Goal: Task Accomplishment & Management: Manage account settings

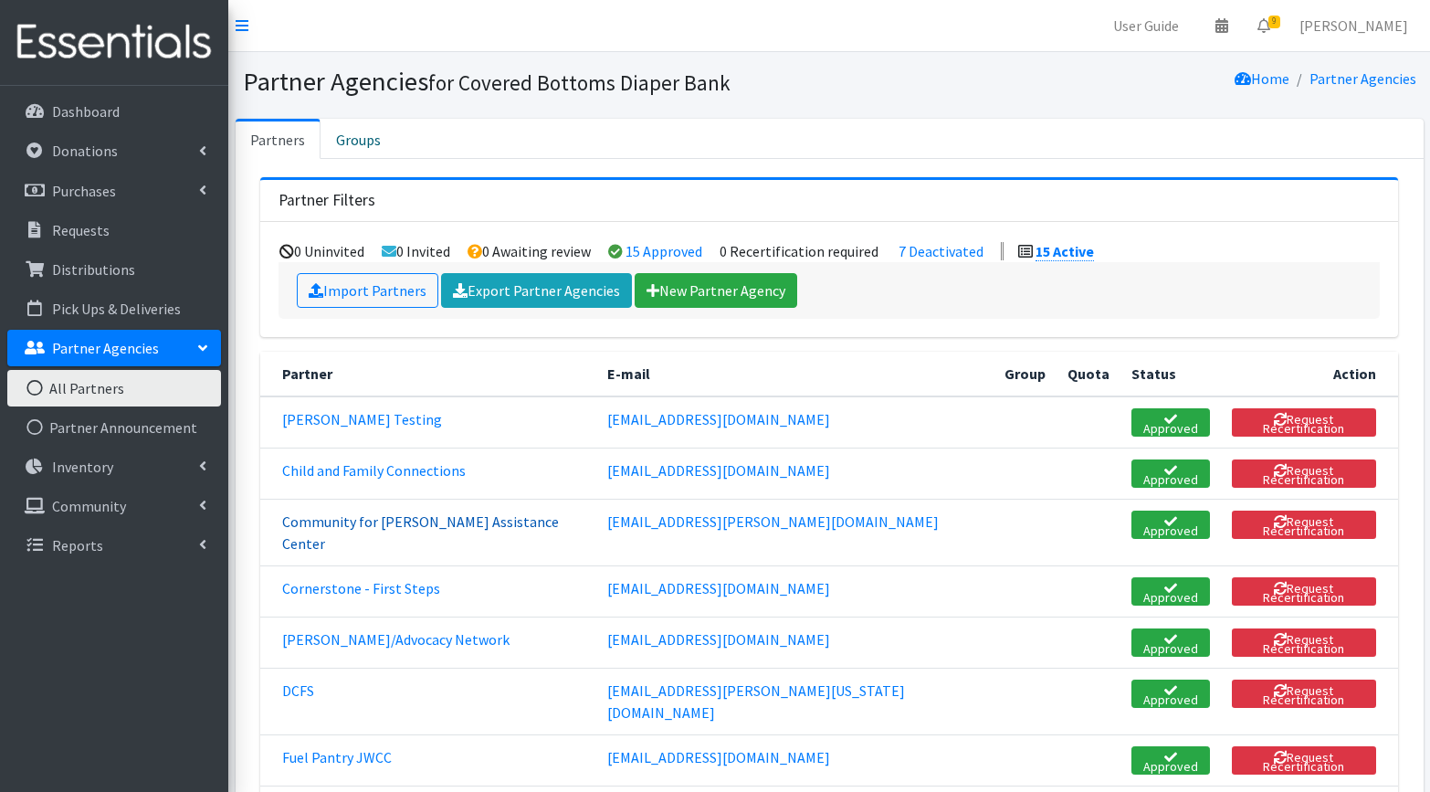
click at [390, 512] on link "Community for [PERSON_NAME] Assistance Center" at bounding box center [420, 532] width 277 height 40
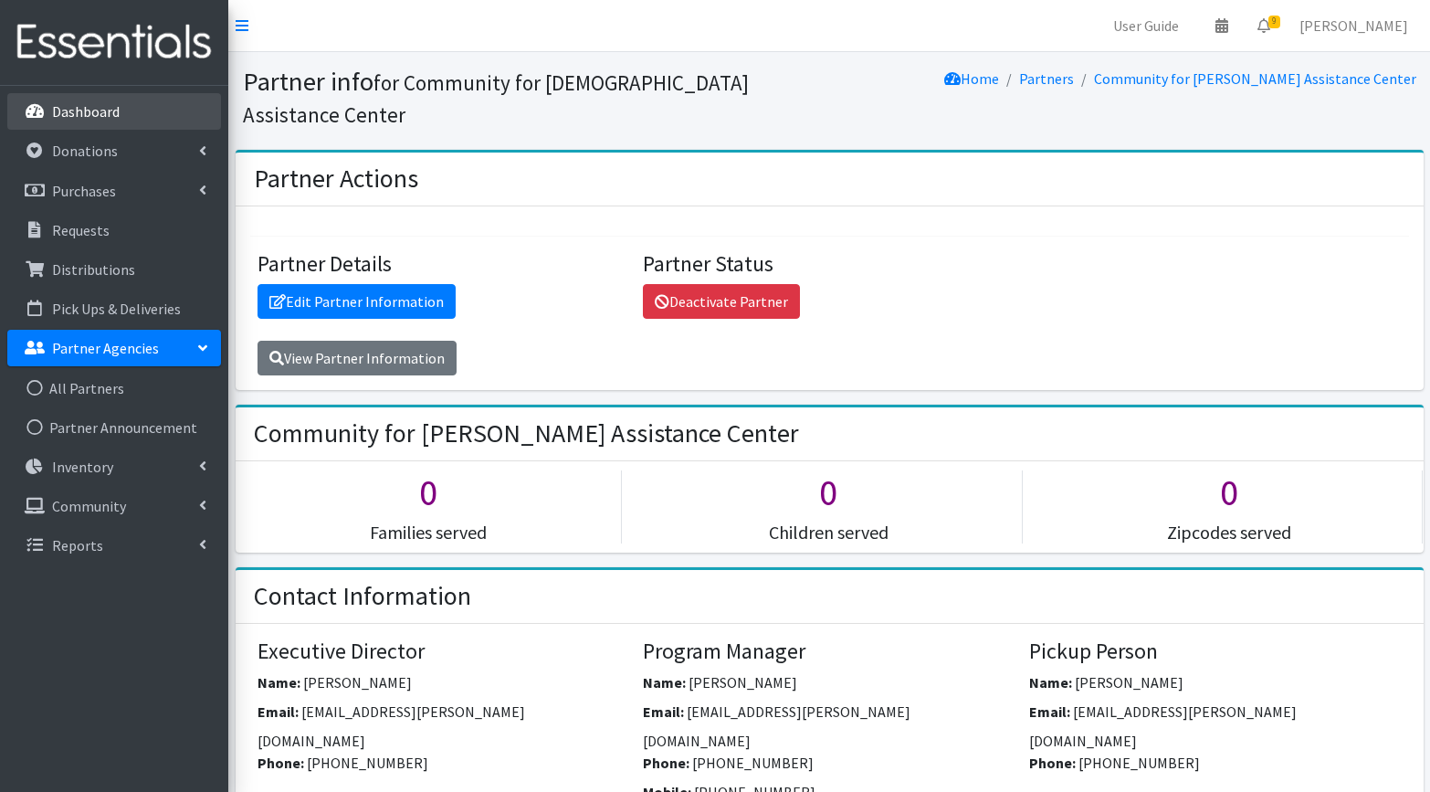
click at [88, 121] on link "Dashboard" at bounding box center [114, 111] width 214 height 37
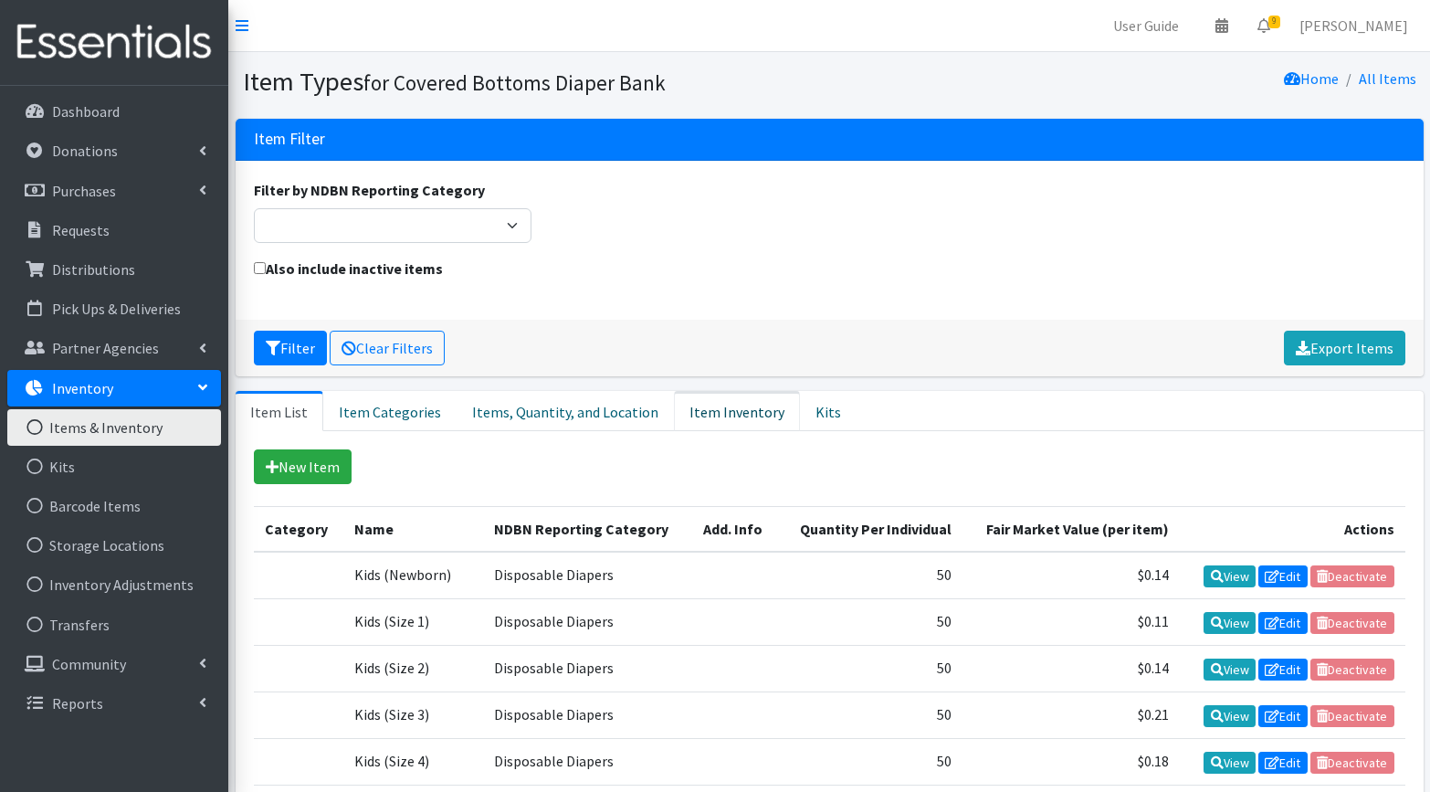
click at [713, 406] on link "Item Inventory" at bounding box center [737, 411] width 126 height 40
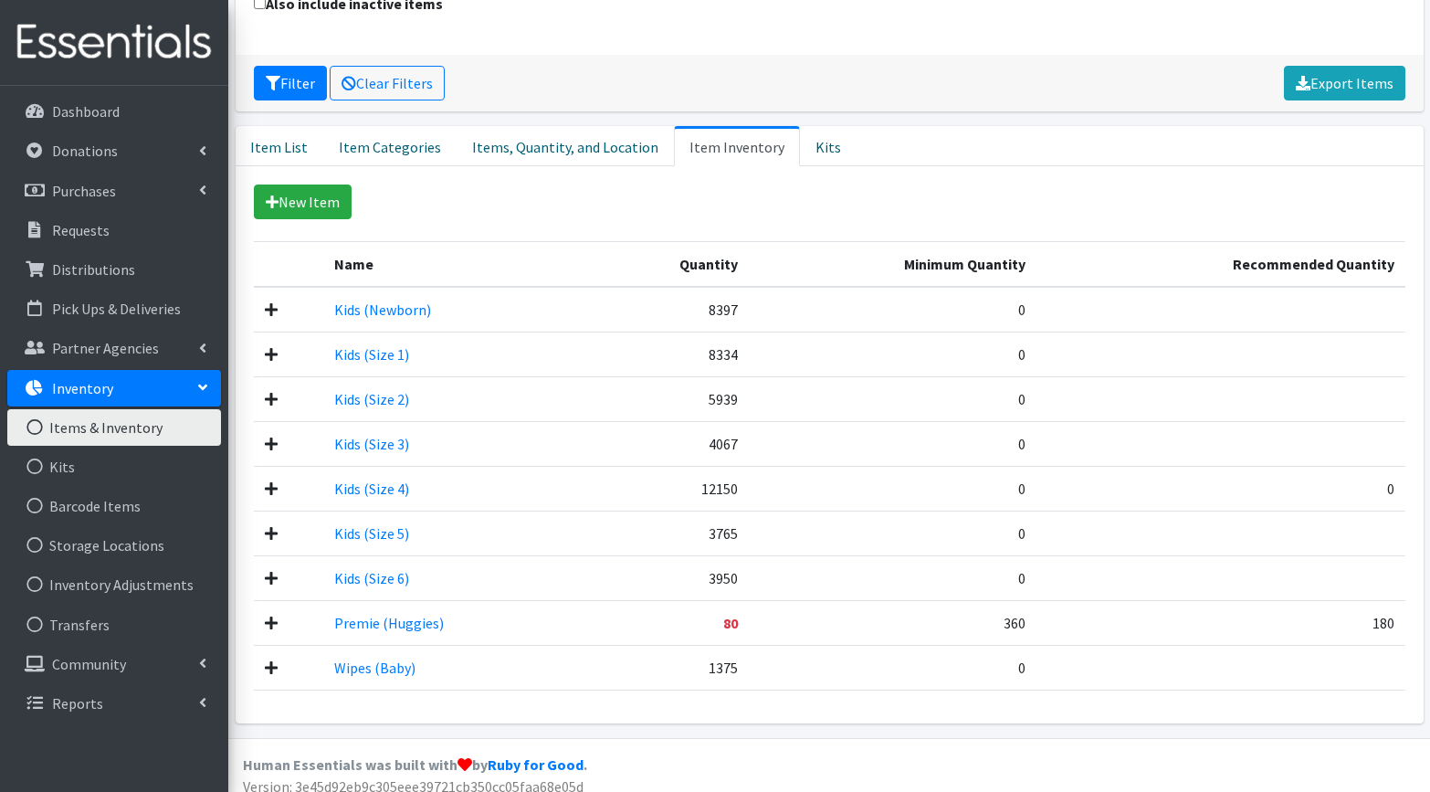
scroll to position [273, 0]
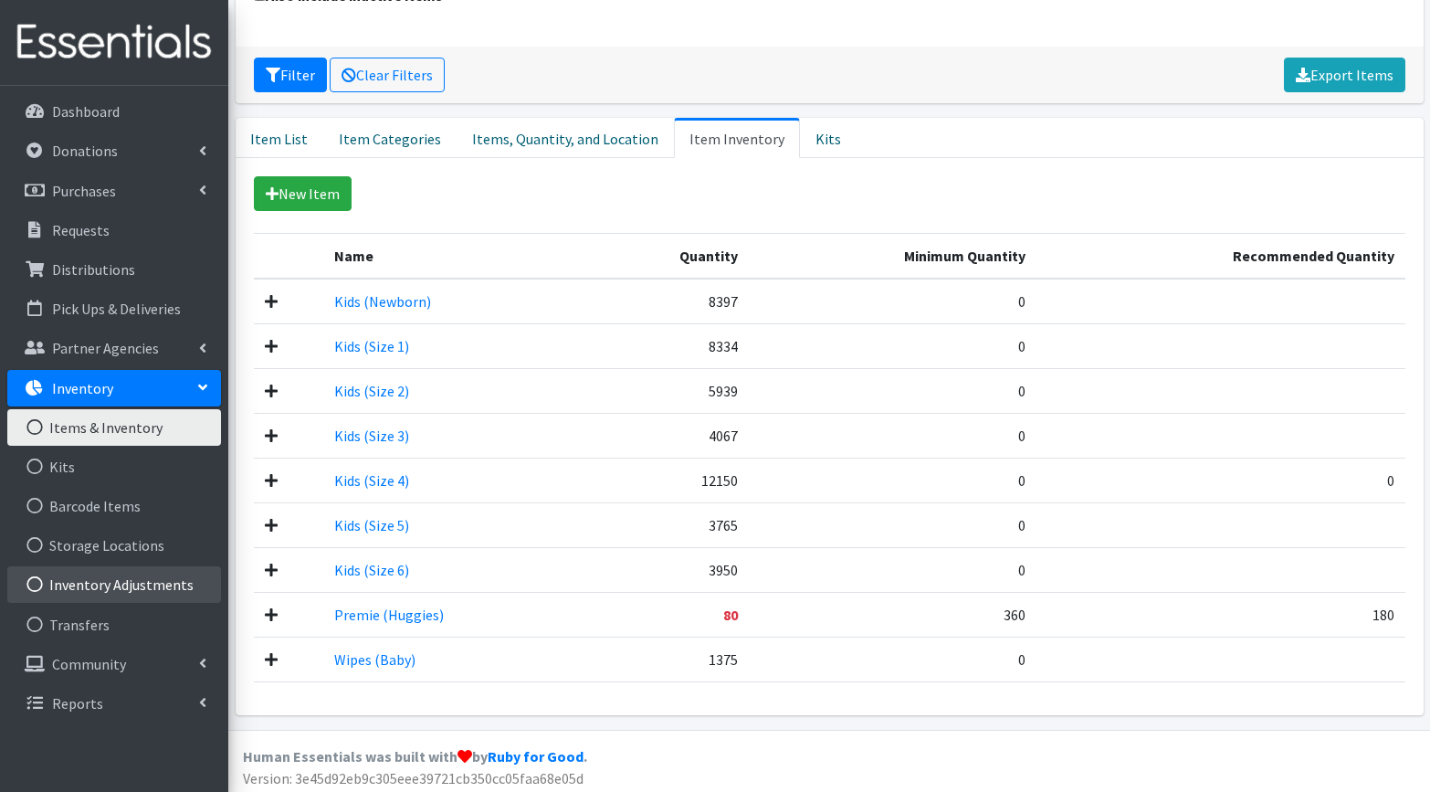
click at [88, 589] on link "Inventory Adjustments" at bounding box center [114, 584] width 214 height 37
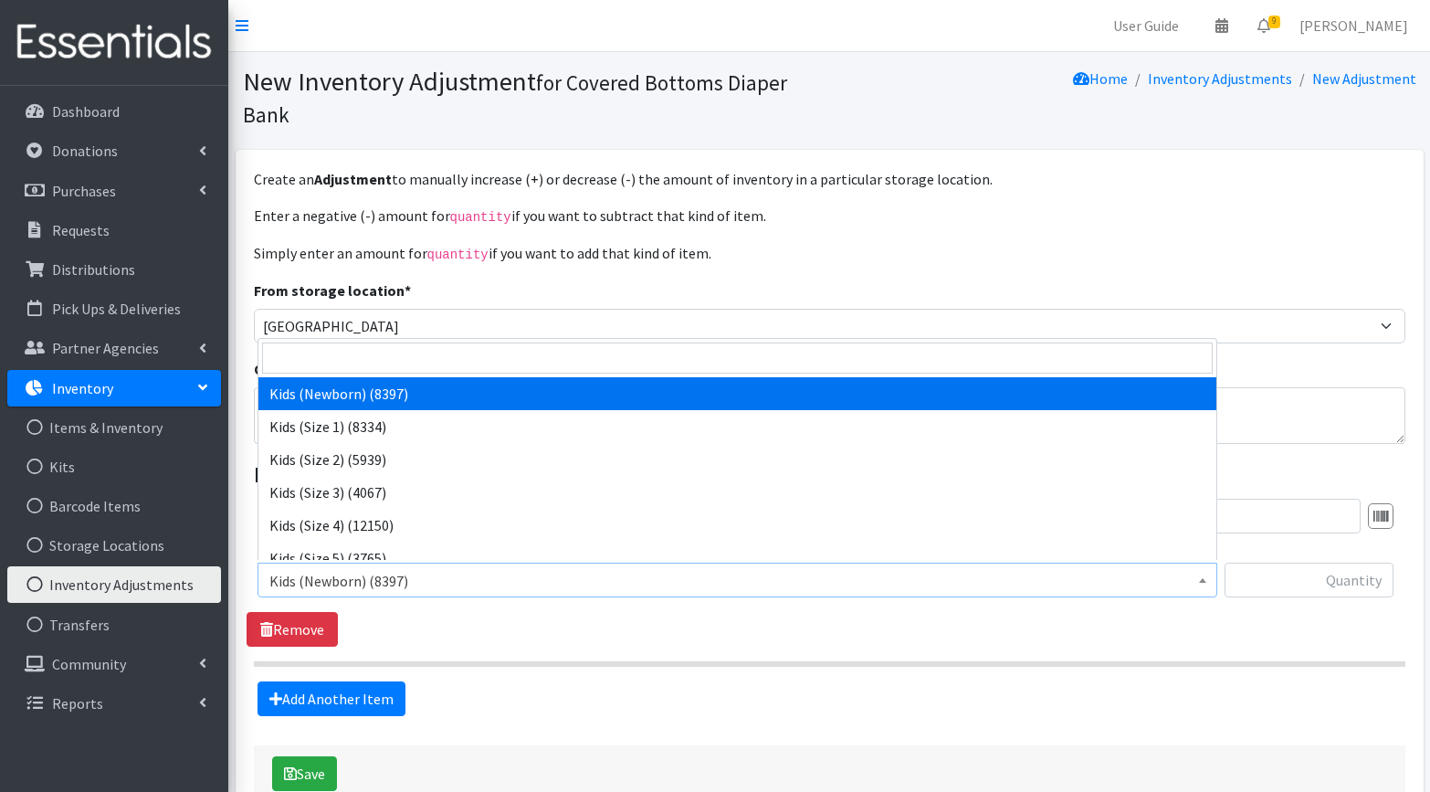
click at [1013, 579] on span "Kids (Newborn) (8397)" at bounding box center [737, 581] width 936 height 26
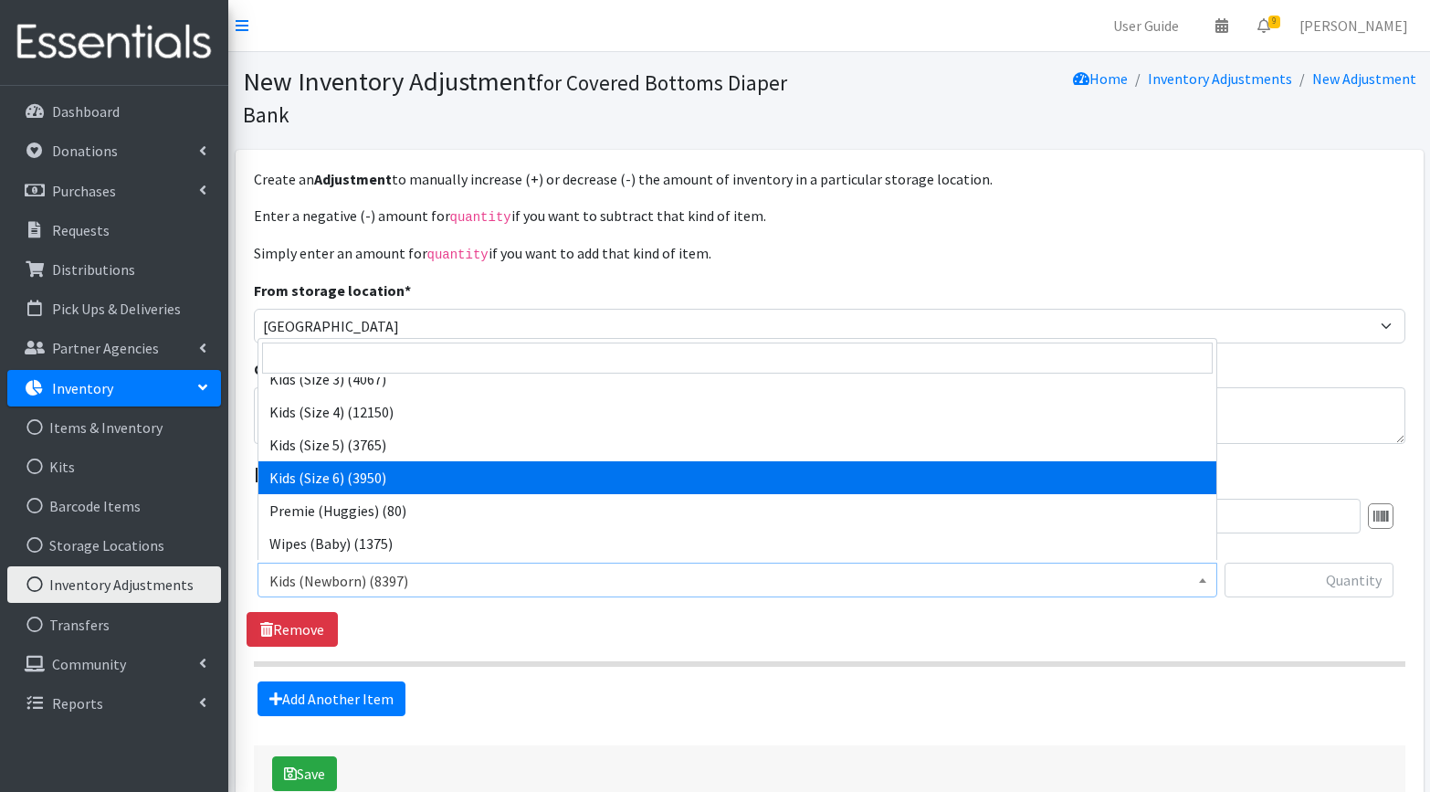
scroll to position [113, 0]
select select "3486"
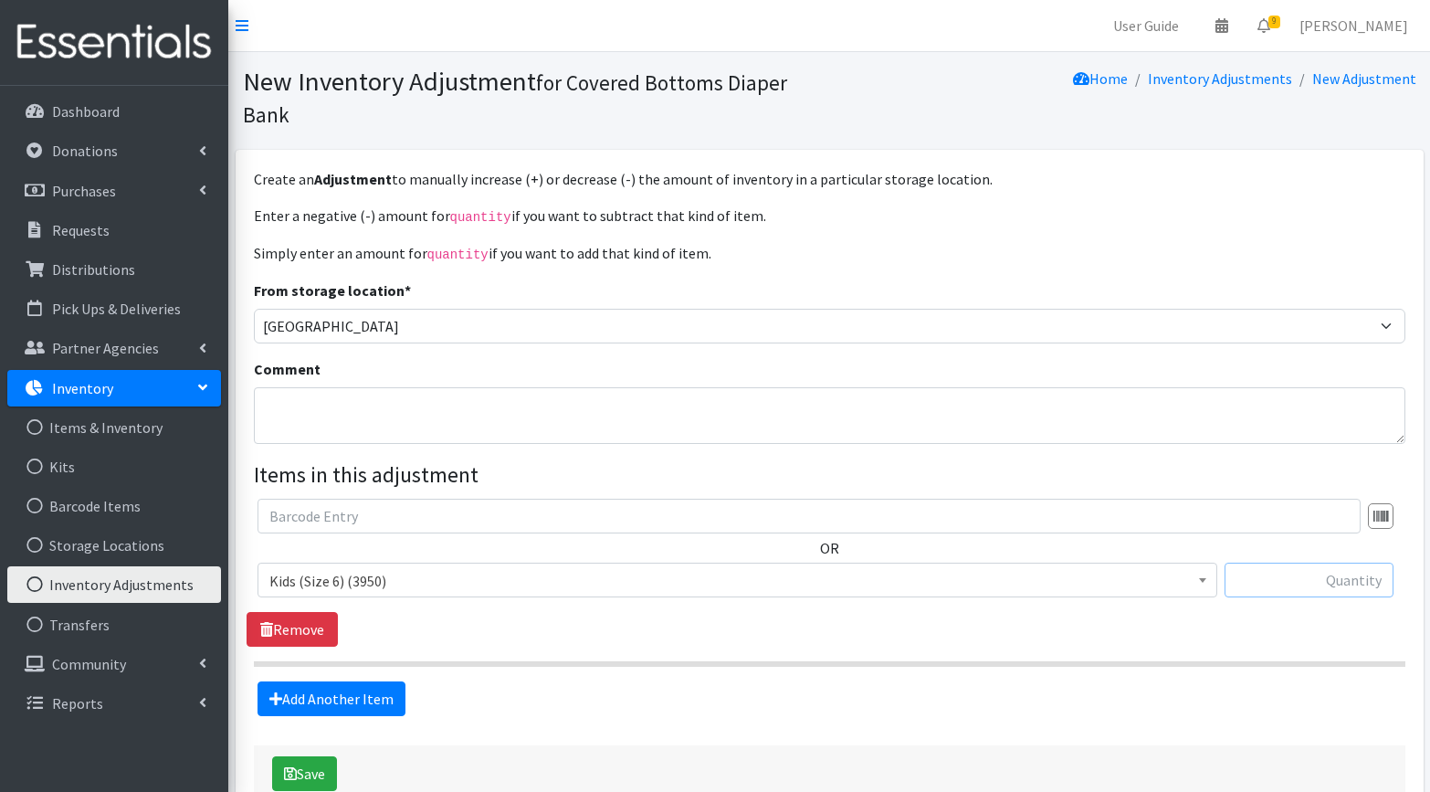
click at [1330, 585] on input "text" at bounding box center [1309, 580] width 169 height 35
click at [1091, 644] on section "OR Kids (Newborn) (8397) Kids (Size 1) (8334) Kids (Size 2) (5939) Kids (Size 3…" at bounding box center [830, 583] width 1152 height 168
click at [1376, 574] on input "-1850" at bounding box center [1309, 580] width 169 height 35
type input "-1825"
click at [501, 690] on div "Add Another Item" at bounding box center [830, 698] width 1166 height 35
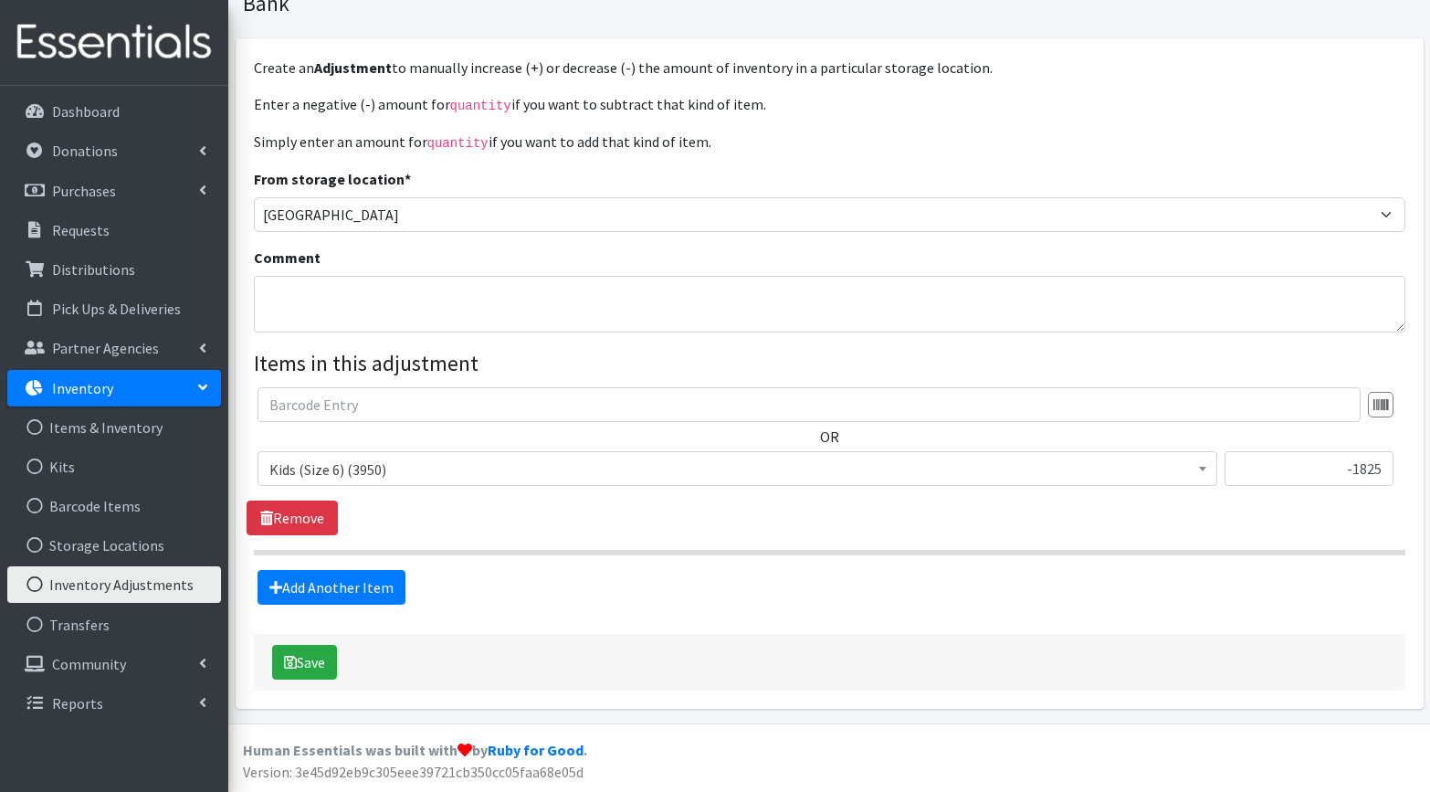
scroll to position [109, 0]
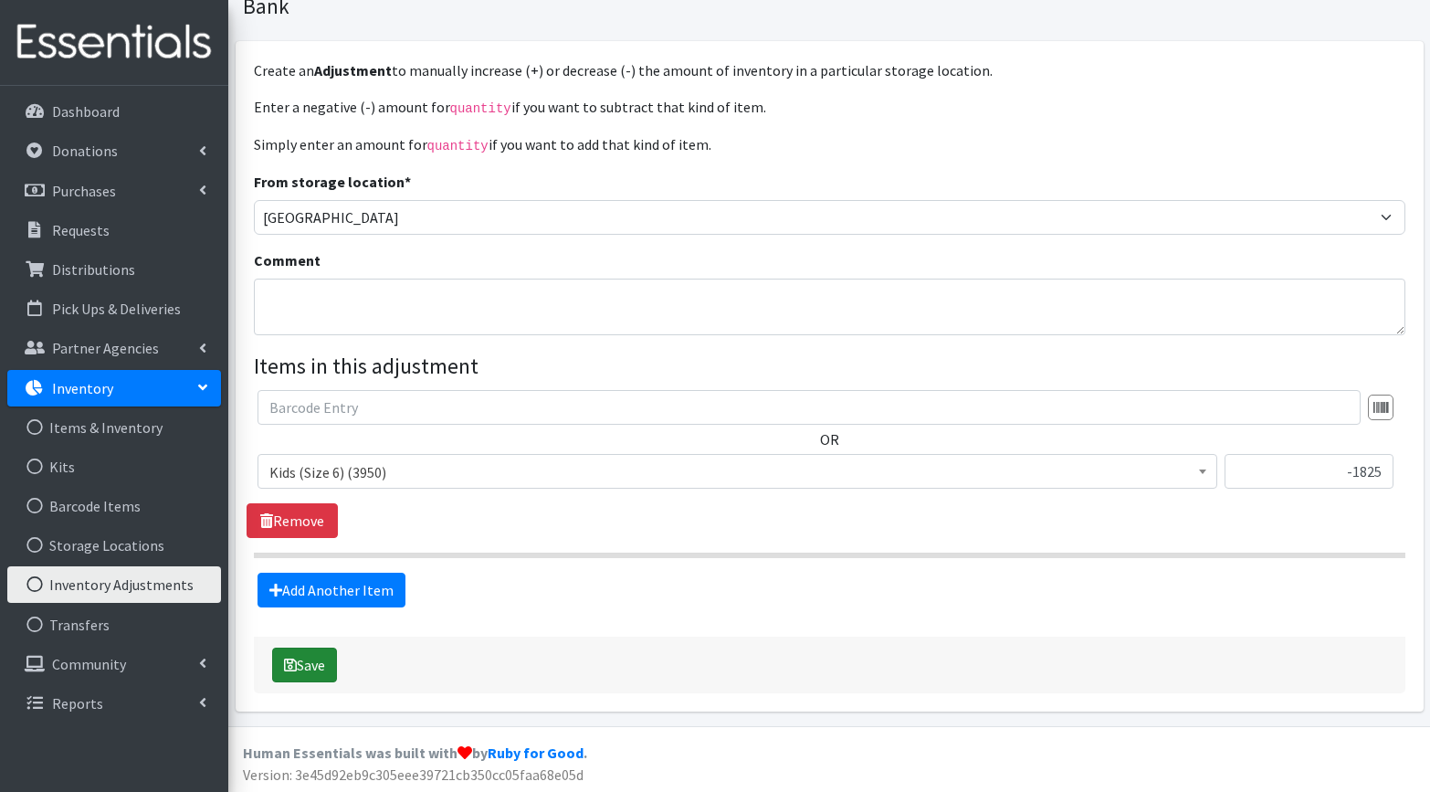
click at [303, 664] on button "Save" at bounding box center [304, 665] width 65 height 35
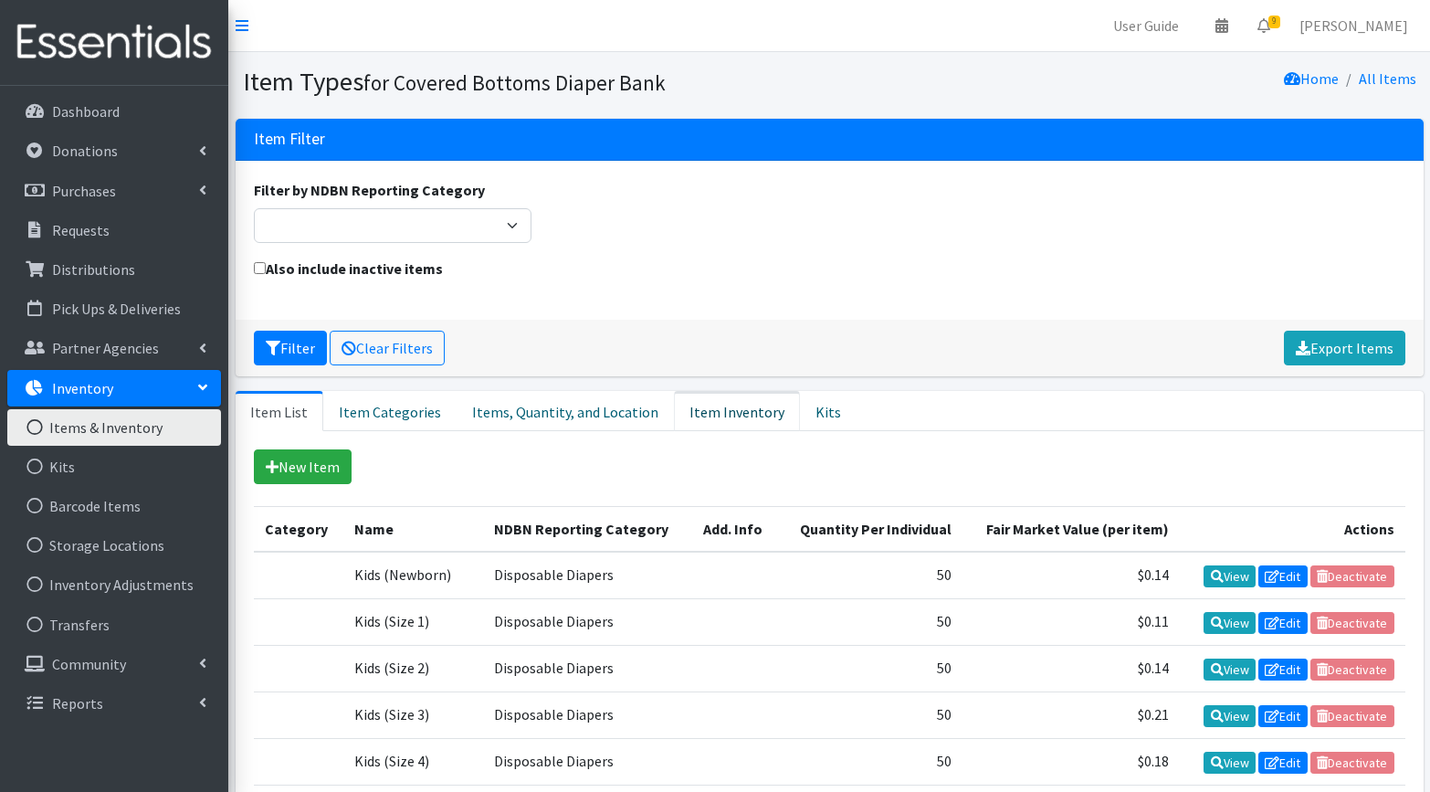
click at [713, 416] on link "Item Inventory" at bounding box center [737, 411] width 126 height 40
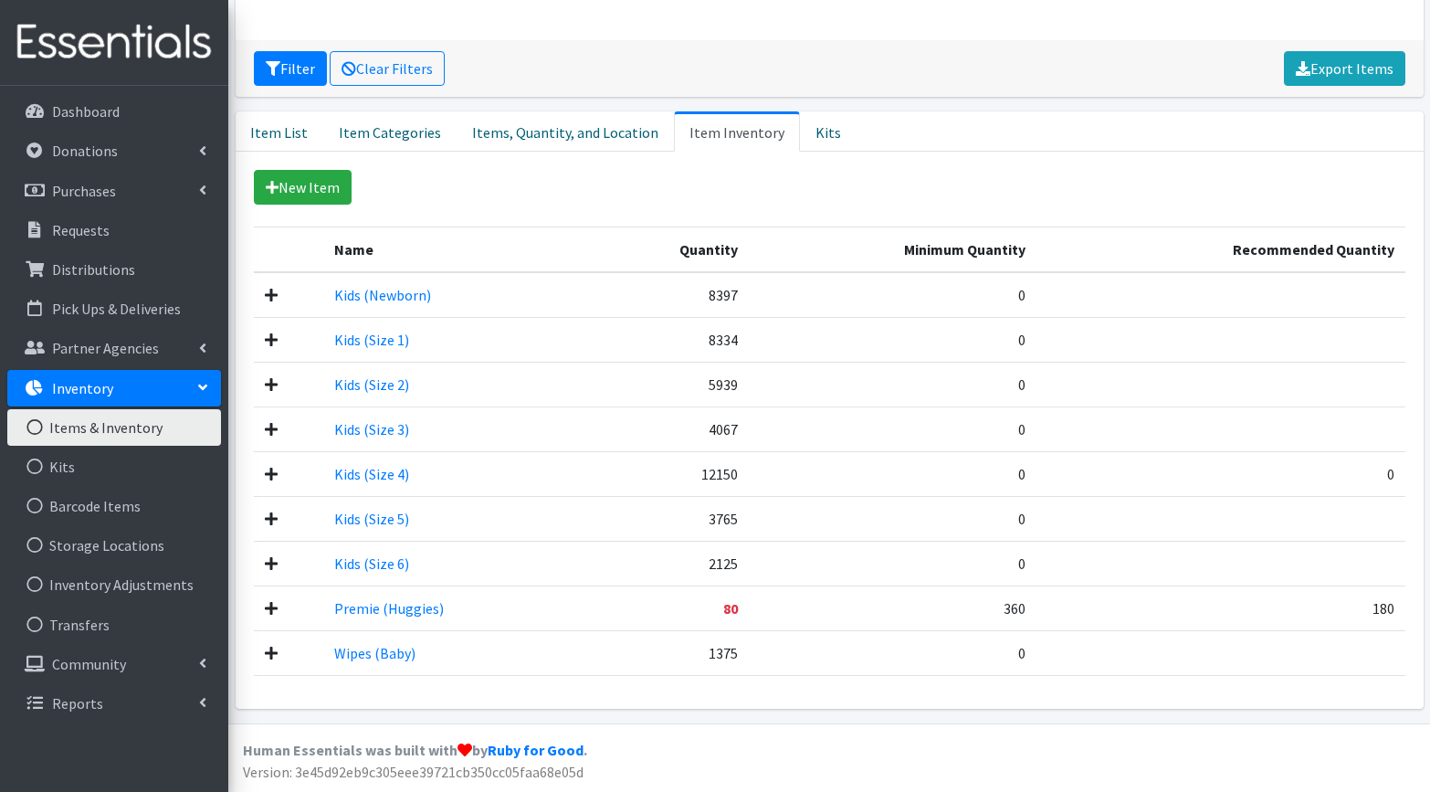
scroll to position [279, 0]
